Goal: Transaction & Acquisition: Purchase product/service

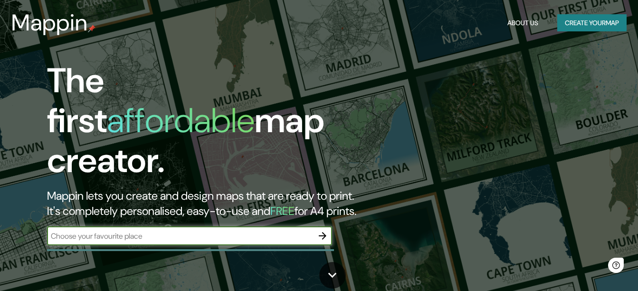
click at [120, 230] on input "text" at bounding box center [180, 235] width 266 height 11
click at [276, 230] on input "[GEOGRAPHIC_DATA]" at bounding box center [180, 235] width 266 height 11
drag, startPoint x: 276, startPoint y: 225, endPoint x: 20, endPoint y: 233, distance: 255.6
click at [20, 233] on div "The first affordable map creator. Mappin lets you create and design maps that a…" at bounding box center [206, 158] width 383 height 194
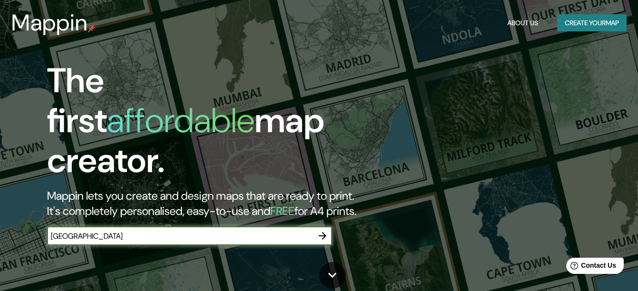
click at [101, 230] on input "[GEOGRAPHIC_DATA]" at bounding box center [180, 235] width 266 height 11
type input "g"
type input "[GEOGRAPHIC_DATA]"
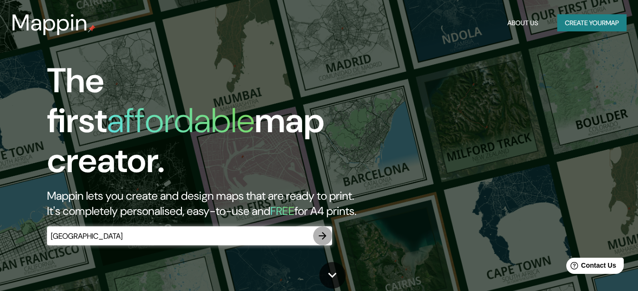
click at [321, 230] on icon "button" at bounding box center [322, 235] width 11 height 11
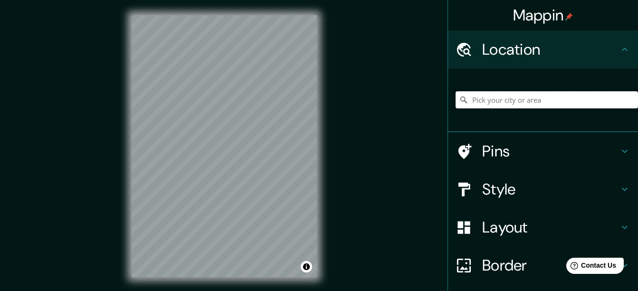
click at [570, 107] on input "Pick your city or area" at bounding box center [546, 99] width 182 height 17
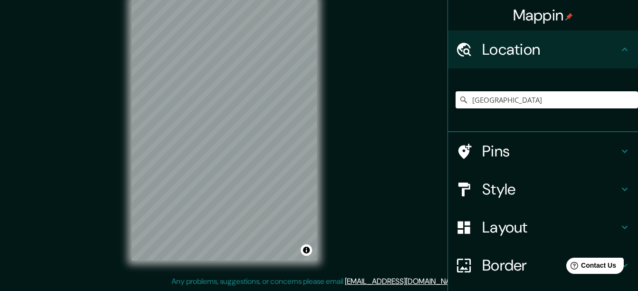
drag, startPoint x: 526, startPoint y: 207, endPoint x: 523, endPoint y: 202, distance: 4.9
click at [523, 202] on div "Style" at bounding box center [543, 189] width 190 height 38
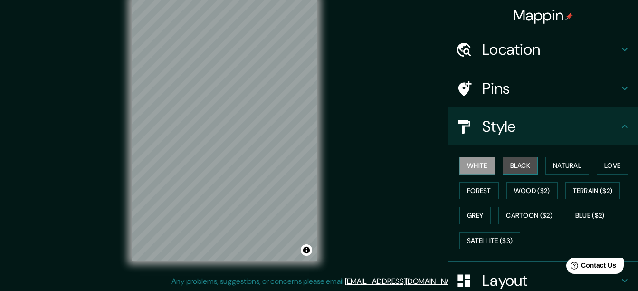
click at [529, 170] on button "Black" at bounding box center [520, 166] width 36 height 18
click at [468, 167] on button "White" at bounding box center [477, 166] width 36 height 18
click at [526, 54] on h4 "Location" at bounding box center [550, 49] width 137 height 19
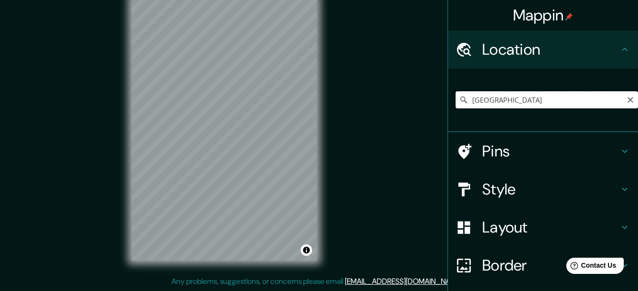
click at [541, 102] on input "[GEOGRAPHIC_DATA]" at bounding box center [546, 99] width 182 height 17
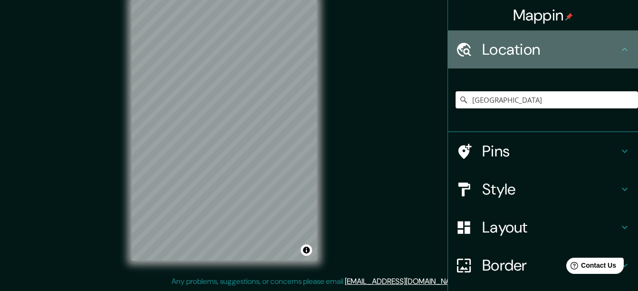
click at [541, 44] on h4 "Location" at bounding box center [550, 49] width 137 height 19
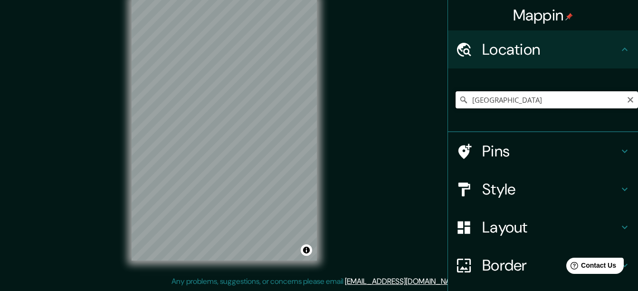
click at [528, 101] on input "[GEOGRAPHIC_DATA]" at bounding box center [546, 99] width 182 height 17
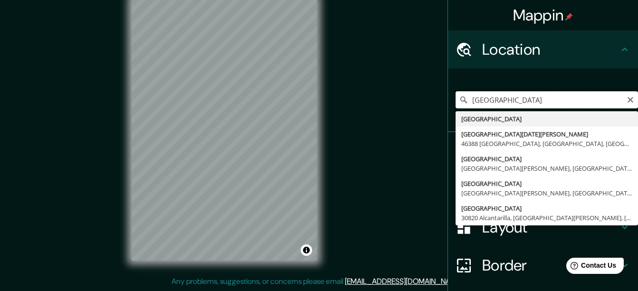
click at [509, 107] on input "[GEOGRAPHIC_DATA]" at bounding box center [546, 99] width 182 height 17
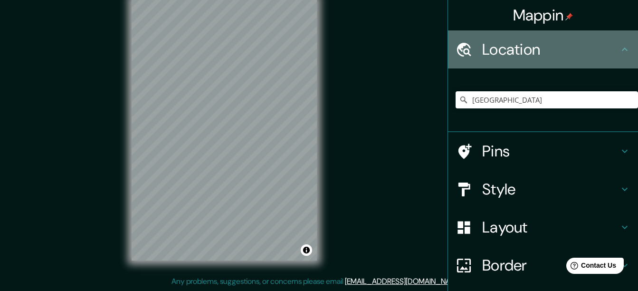
click at [530, 65] on div "Location" at bounding box center [543, 49] width 190 height 38
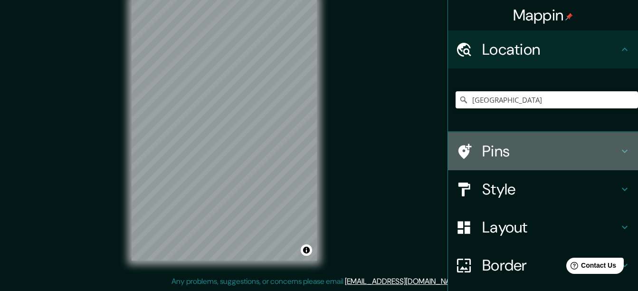
click at [517, 149] on h4 "Pins" at bounding box center [550, 151] width 137 height 19
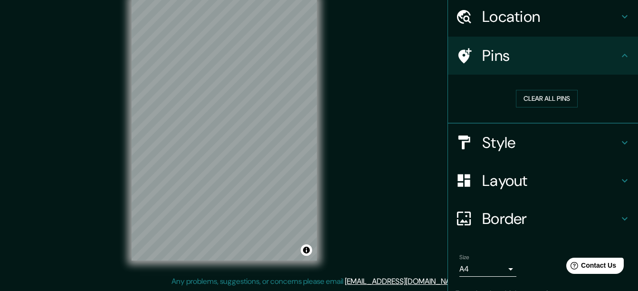
scroll to position [77, 0]
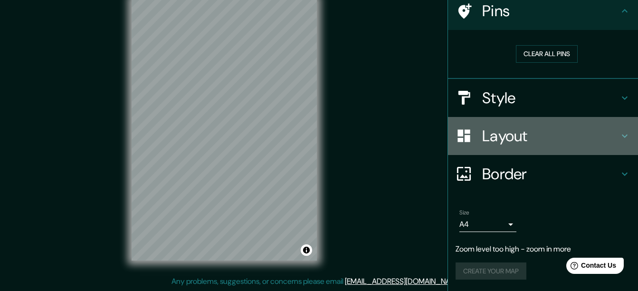
click at [550, 129] on h4 "Layout" at bounding box center [550, 135] width 137 height 19
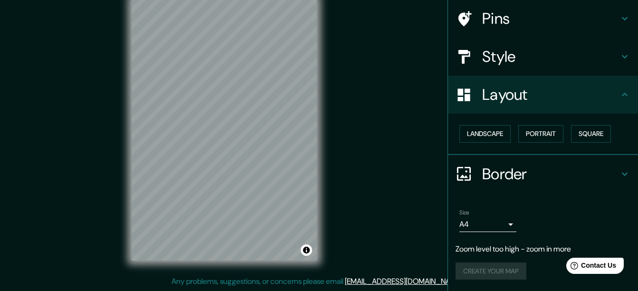
scroll to position [70, 0]
click at [546, 133] on button "Portrait" at bounding box center [540, 134] width 45 height 18
click at [479, 132] on button "Landscape" at bounding box center [484, 134] width 51 height 18
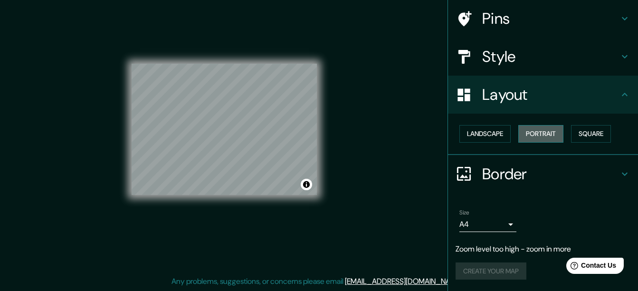
click at [528, 129] on button "Portrait" at bounding box center [540, 134] width 45 height 18
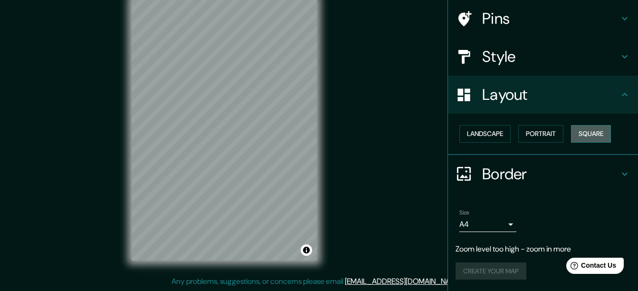
click at [603, 131] on button "Square" at bounding box center [591, 134] width 40 height 18
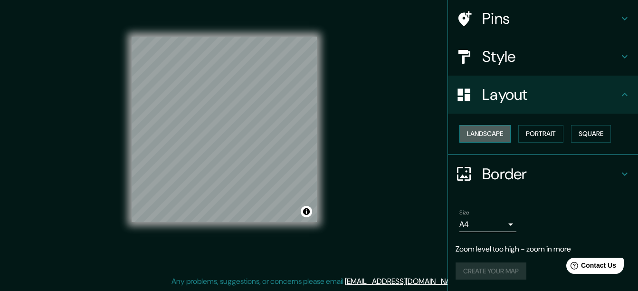
click at [503, 132] on button "Landscape" at bounding box center [484, 134] width 51 height 18
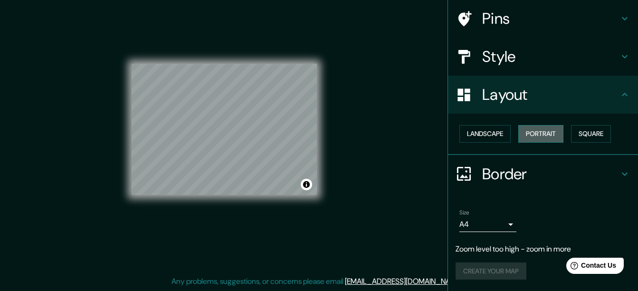
click at [538, 130] on button "Portrait" at bounding box center [540, 134] width 45 height 18
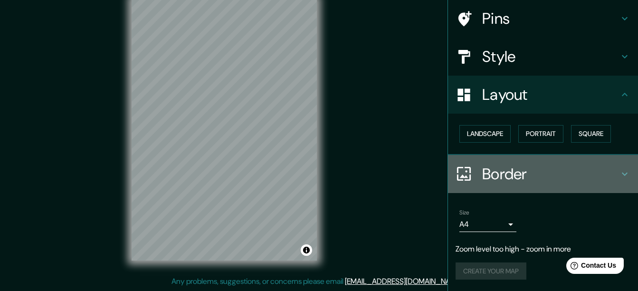
click at [493, 180] on h4 "Border" at bounding box center [550, 173] width 137 height 19
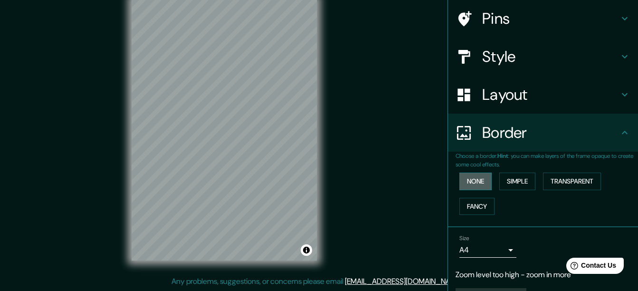
click at [473, 180] on button "None" at bounding box center [475, 181] width 32 height 18
click at [507, 180] on button "Simple" at bounding box center [517, 181] width 36 height 18
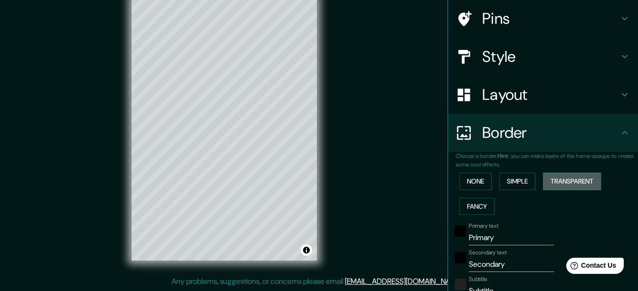
click at [557, 177] on button "Transparent" at bounding box center [572, 181] width 58 height 18
click at [478, 203] on button "Fancy" at bounding box center [476, 207] width 35 height 18
click at [481, 184] on button "None" at bounding box center [475, 181] width 32 height 18
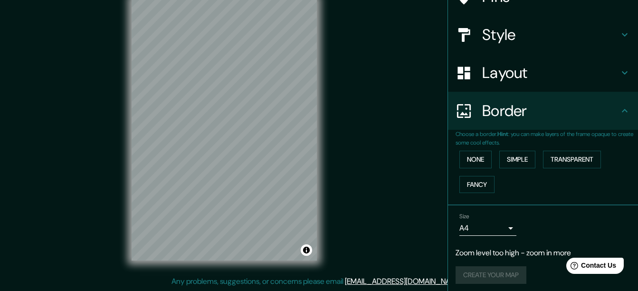
scroll to position [96, 0]
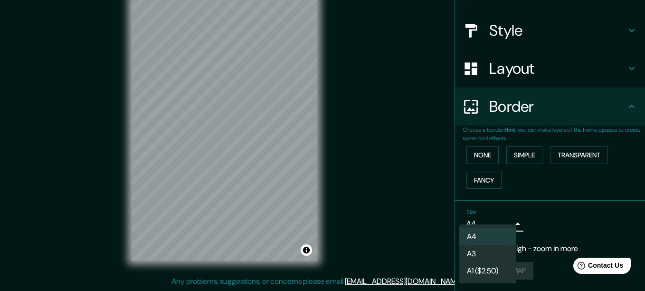
click at [486, 223] on body "Mappin Location [GEOGRAPHIC_DATA] [GEOGRAPHIC_DATA] [GEOGRAPHIC_DATA][DATE][PER…" at bounding box center [322, 128] width 645 height 291
click at [490, 232] on li "A4" at bounding box center [487, 236] width 57 height 17
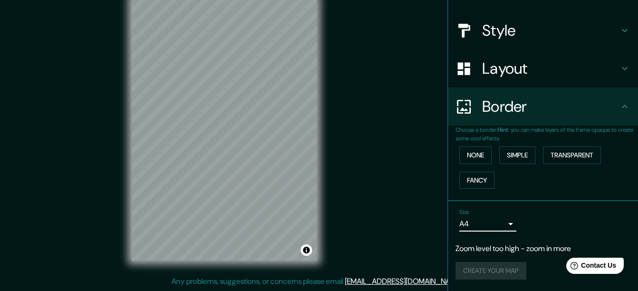
click at [500, 245] on p "Zoom level too high - zoom in more" at bounding box center [542, 248] width 175 height 11
drag, startPoint x: 493, startPoint y: 278, endPoint x: 522, endPoint y: 186, distance: 96.9
click at [495, 275] on div "Create your map" at bounding box center [542, 271] width 175 height 18
click at [480, 275] on div "Create your map" at bounding box center [542, 271] width 175 height 18
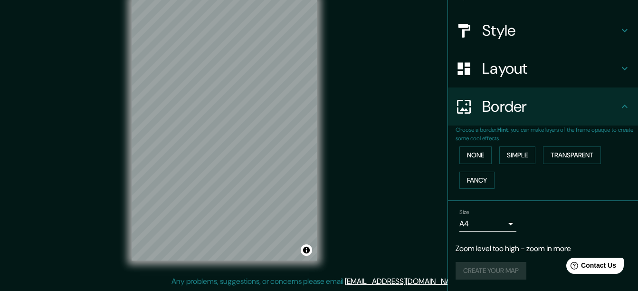
click at [482, 270] on div "Create your map" at bounding box center [542, 271] width 175 height 18
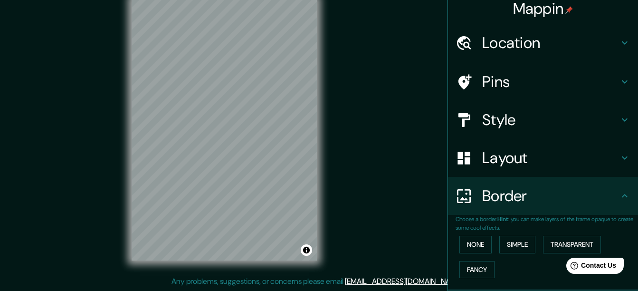
scroll to position [0, 0]
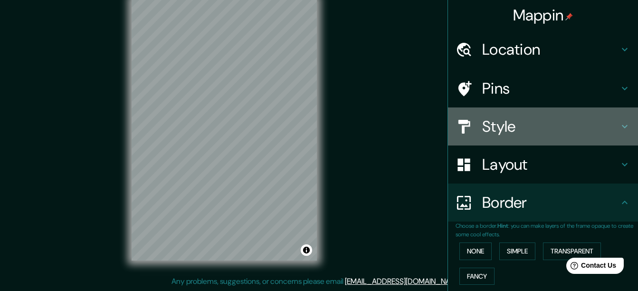
click at [575, 123] on h4 "Style" at bounding box center [550, 126] width 137 height 19
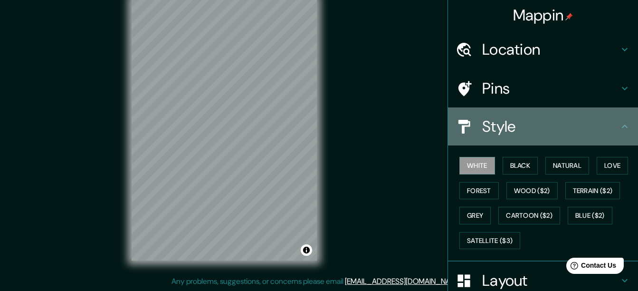
click at [595, 127] on h4 "Style" at bounding box center [550, 126] width 137 height 19
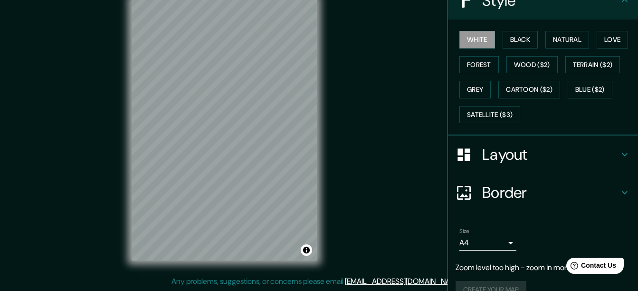
scroll to position [142, 0]
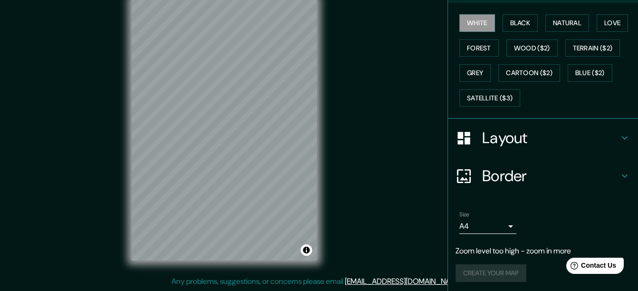
click at [488, 270] on div "Create your map" at bounding box center [542, 273] width 175 height 18
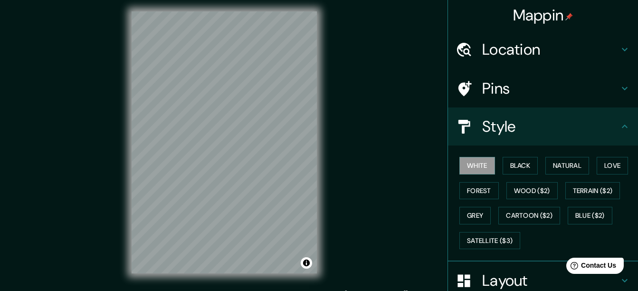
scroll to position [0, 0]
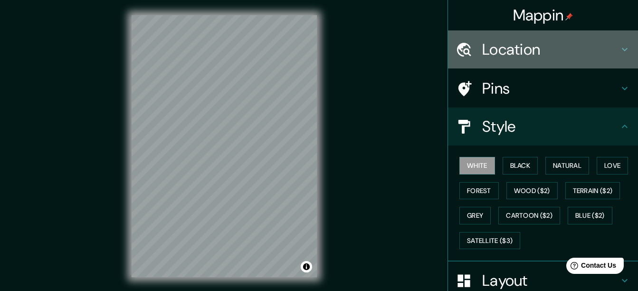
click at [609, 51] on h4 "Location" at bounding box center [550, 49] width 137 height 19
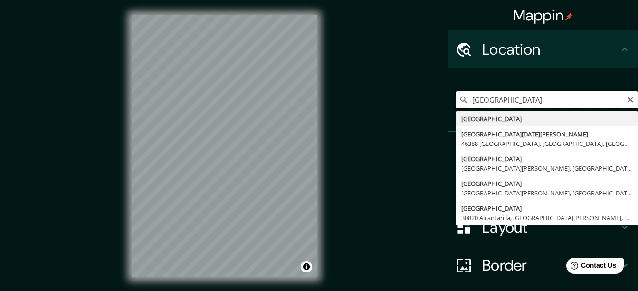
click at [547, 95] on input "[GEOGRAPHIC_DATA]" at bounding box center [546, 99] width 182 height 17
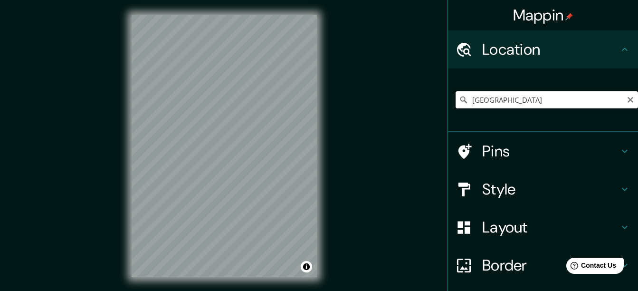
click at [497, 94] on input "[GEOGRAPHIC_DATA]" at bounding box center [546, 99] width 182 height 17
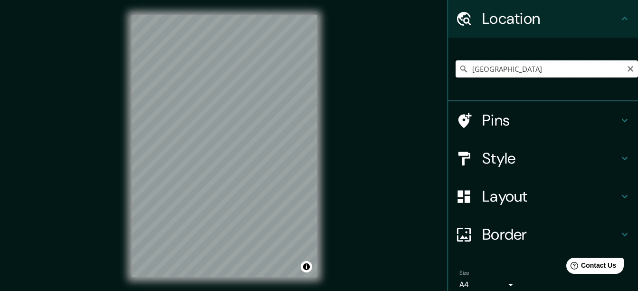
scroll to position [47, 0]
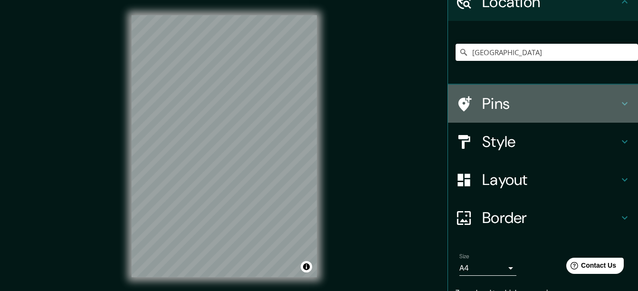
click at [579, 103] on h4 "Pins" at bounding box center [550, 103] width 137 height 19
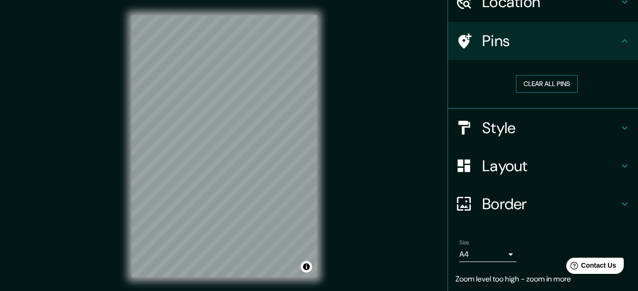
click at [554, 83] on button "Clear all pins" at bounding box center [547, 84] width 62 height 18
click at [524, 84] on button "Clear all pins" at bounding box center [547, 84] width 62 height 18
click at [202, 15] on div at bounding box center [224, 15] width 185 height 0
click at [190, 124] on div at bounding box center [194, 122] width 8 height 8
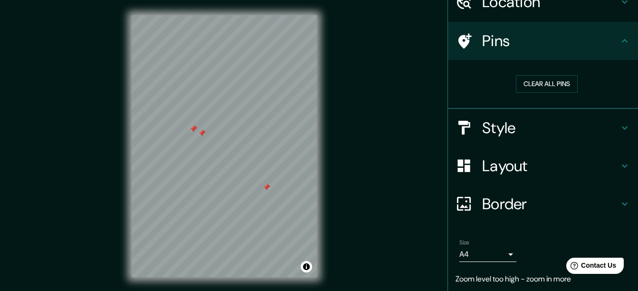
drag, startPoint x: 191, startPoint y: 119, endPoint x: 193, endPoint y: 127, distance: 7.8
click at [193, 127] on div at bounding box center [194, 129] width 8 height 8
click at [532, 82] on button "Clear all pins" at bounding box center [547, 84] width 62 height 18
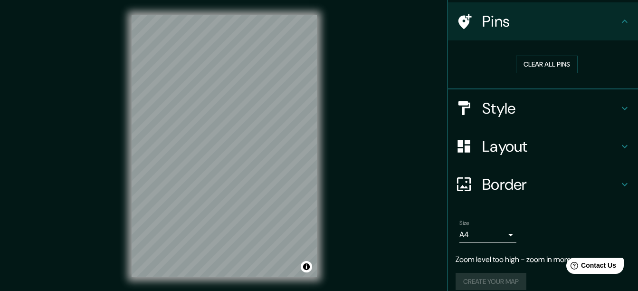
scroll to position [77, 0]
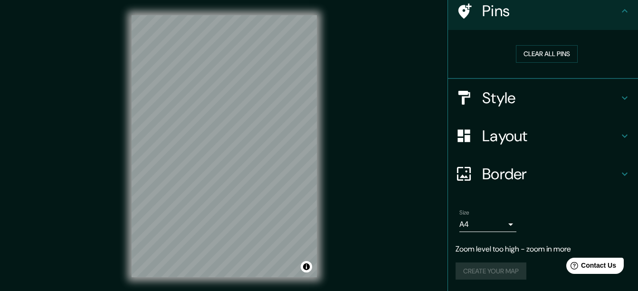
click at [482, 99] on h4 "Style" at bounding box center [550, 97] width 137 height 19
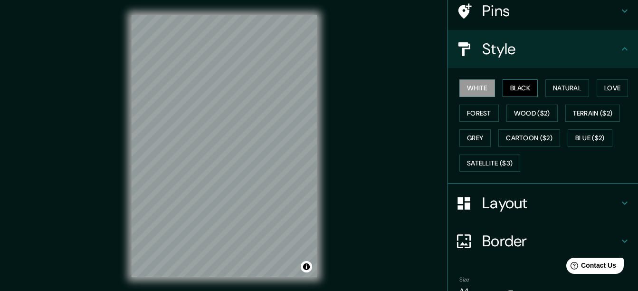
click at [511, 93] on button "Black" at bounding box center [520, 88] width 36 height 18
click at [484, 115] on button "Forest" at bounding box center [478, 113] width 39 height 18
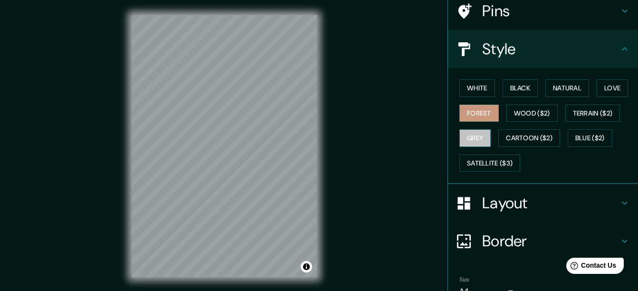
click at [473, 139] on button "Grey" at bounding box center [474, 138] width 31 height 18
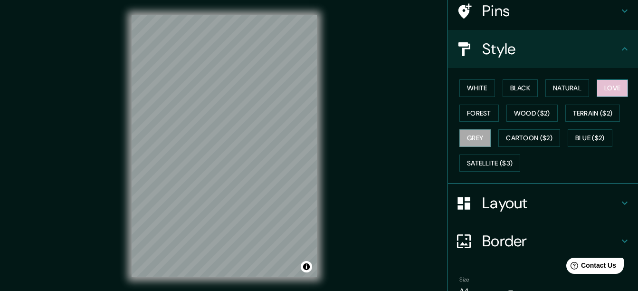
click at [597, 87] on button "Love" at bounding box center [612, 88] width 31 height 18
click at [511, 94] on button "Black" at bounding box center [520, 88] width 36 height 18
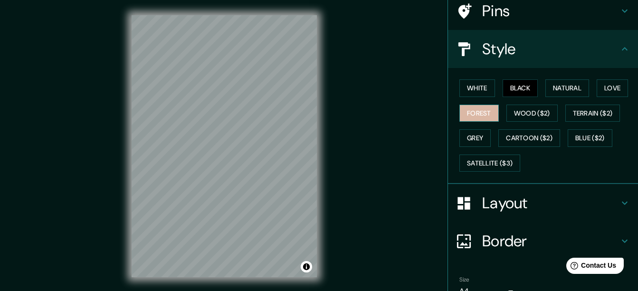
click at [469, 118] on button "Forest" at bounding box center [478, 113] width 39 height 18
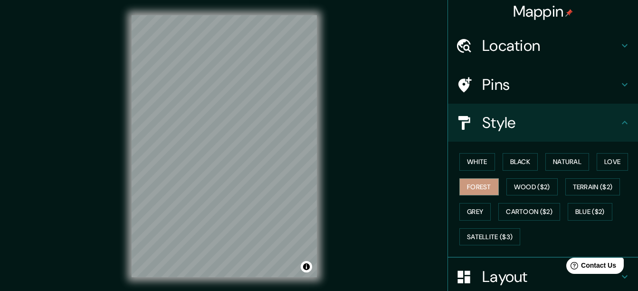
scroll to position [0, 0]
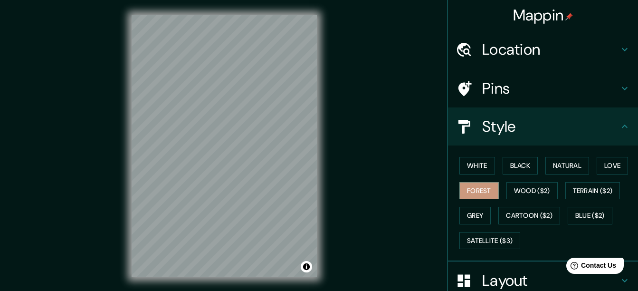
click at [517, 53] on h4 "Location" at bounding box center [550, 49] width 137 height 19
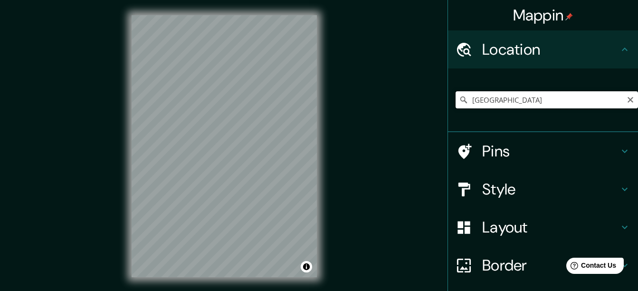
click at [518, 106] on input "[GEOGRAPHIC_DATA]" at bounding box center [546, 99] width 182 height 17
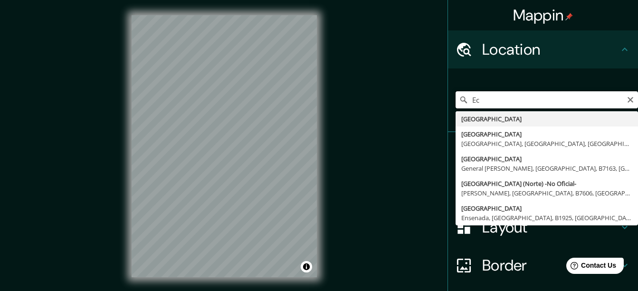
type input "E"
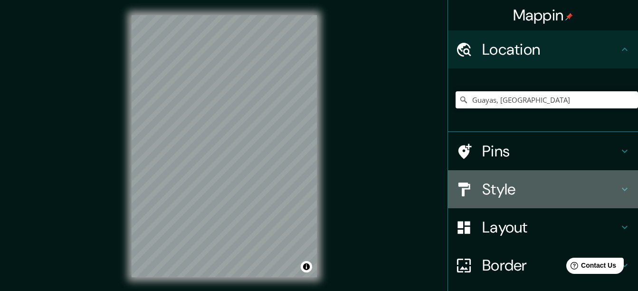
click at [510, 194] on h4 "Style" at bounding box center [550, 189] width 137 height 19
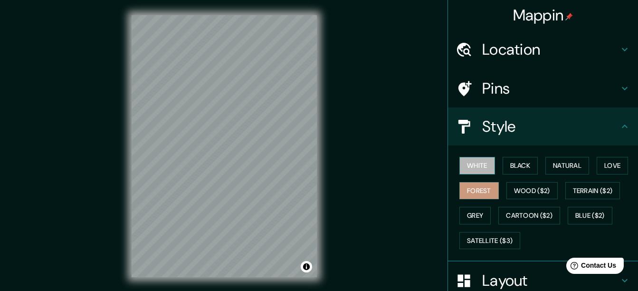
click at [468, 166] on button "White" at bounding box center [477, 166] width 36 height 18
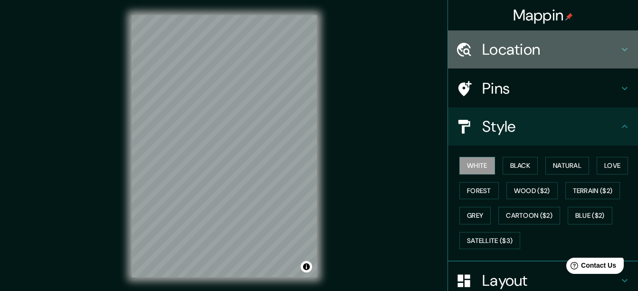
click at [550, 50] on h4 "Location" at bounding box center [550, 49] width 137 height 19
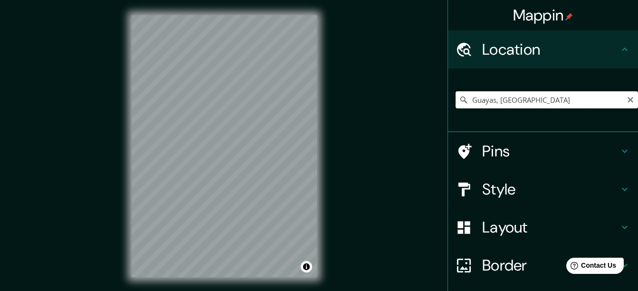
click at [535, 98] on input "Guayas, [GEOGRAPHIC_DATA]" at bounding box center [546, 99] width 182 height 17
drag, startPoint x: 535, startPoint y: 99, endPoint x: 452, endPoint y: 113, distance: 84.2
click at [455, 113] on div "Guayas, [GEOGRAPHIC_DATA]" at bounding box center [546, 99] width 182 height 47
type input "Rua [PERSON_NAME][GEOGRAPHIC_DATA] - [GEOGRAPHIC_DATA], 86990-000, [GEOGRAPHIC_…"
click at [626, 99] on icon "Clear" at bounding box center [630, 100] width 8 height 8
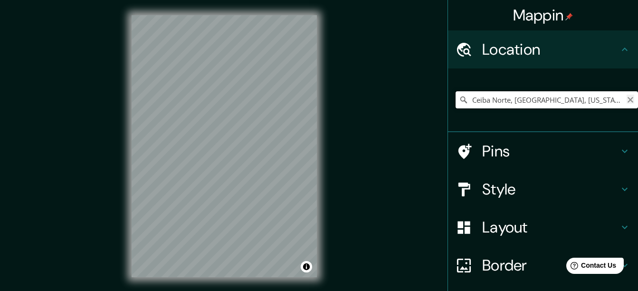
type input "Ceiba Norte, [GEOGRAPHIC_DATA], [US_STATE]"
click at [627, 98] on icon "Clear" at bounding box center [630, 100] width 6 height 6
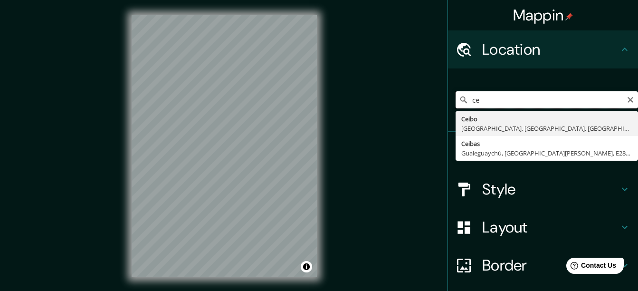
type input "c"
type input "Los Ceibos, [PERSON_NAME], 0914, [GEOGRAPHIC_DATA]"
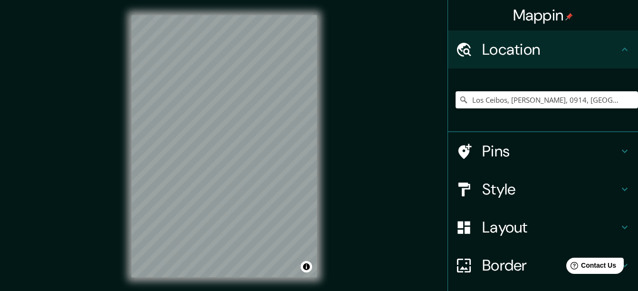
click at [500, 235] on h4 "Layout" at bounding box center [550, 227] width 137 height 19
